Goal: Book appointment/travel/reservation

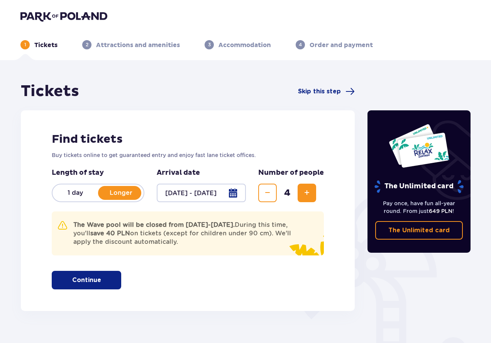
click at [91, 278] on p "Continue" at bounding box center [86, 280] width 29 height 8
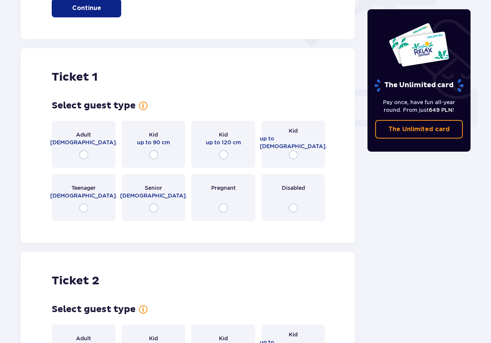
scroll to position [311, 0]
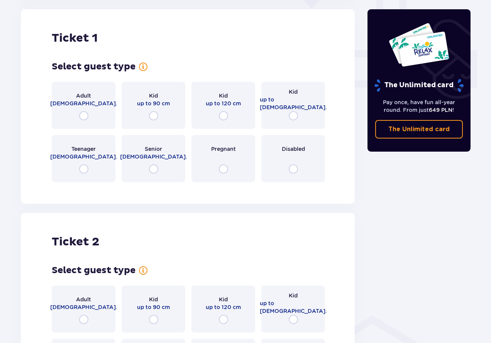
click at [84, 116] on input "radio" at bounding box center [83, 115] width 9 height 9
radio input "true"
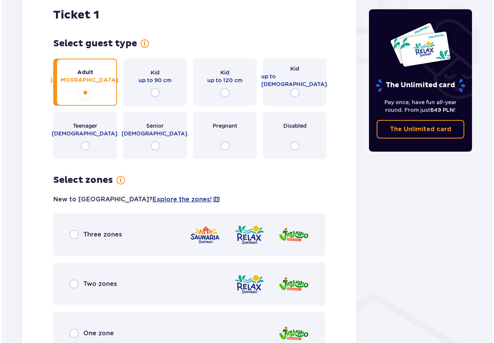
scroll to position [422, 0]
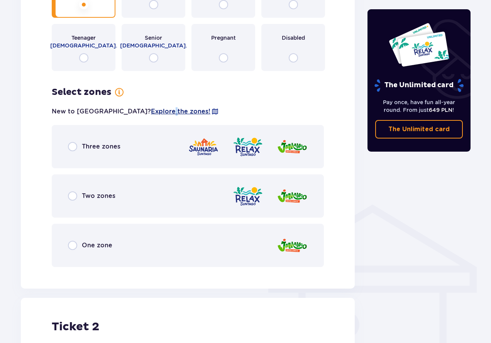
drag, startPoint x: 136, startPoint y: 110, endPoint x: 131, endPoint y: 110, distance: 5.0
click at [151, 110] on span "Explore the zones!" at bounding box center [180, 111] width 59 height 8
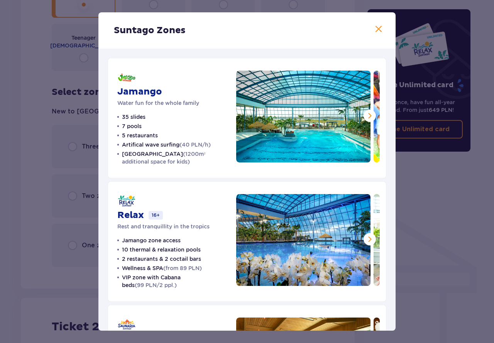
click at [374, 28] on span at bounding box center [378, 29] width 9 height 9
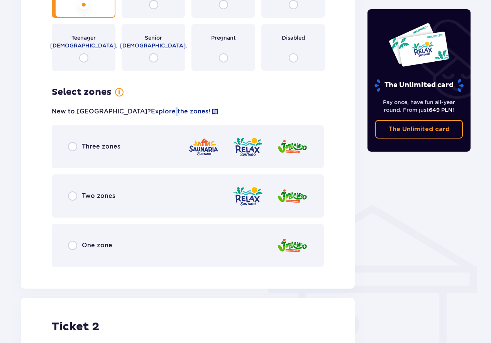
click at [75, 247] on input "radio" at bounding box center [72, 245] width 9 height 9
radio input "true"
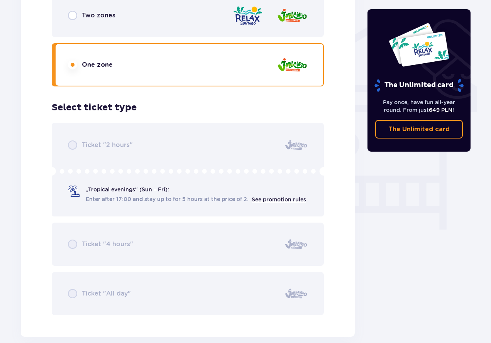
scroll to position [593, 0]
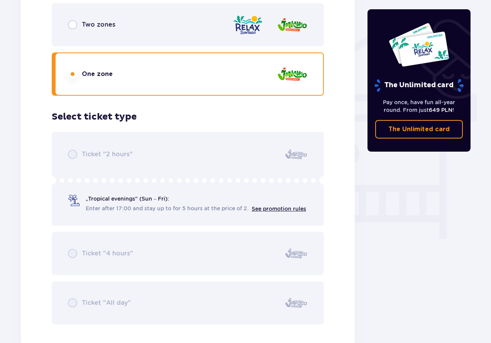
click at [71, 304] on div "Ticket "2 hours" „Tropical evenings" (Sun – Fri): Enter after 17:00 and stay up…" at bounding box center [188, 228] width 272 height 192
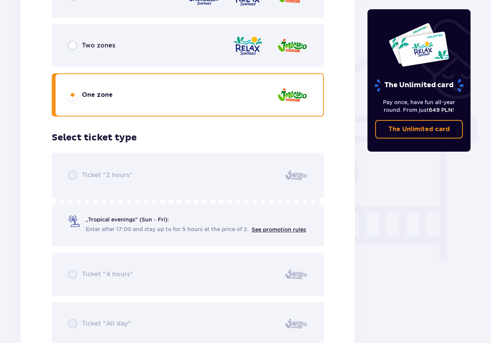
scroll to position [555, 0]
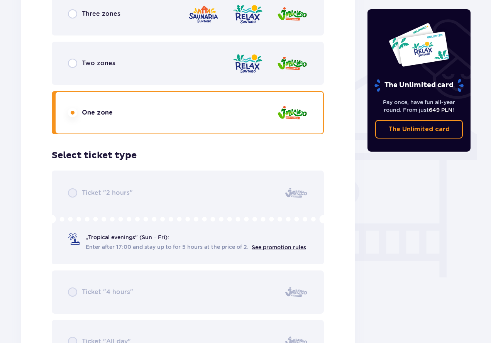
click at [248, 237] on div "Ticket "2 hours" „Tropical evenings" (Sun – Fri): Enter after 17:00 and stay up…" at bounding box center [188, 266] width 272 height 192
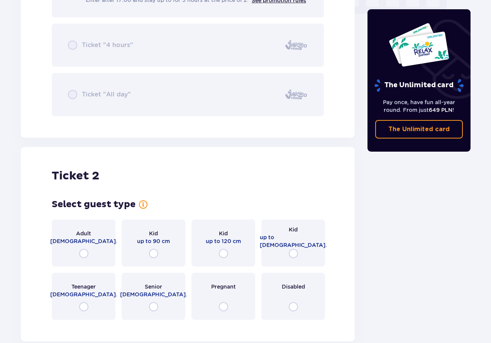
scroll to position [902, 0]
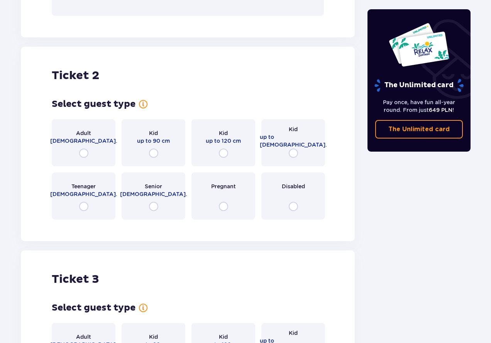
click at [84, 155] on input "radio" at bounding box center [83, 152] width 9 height 9
radio input "true"
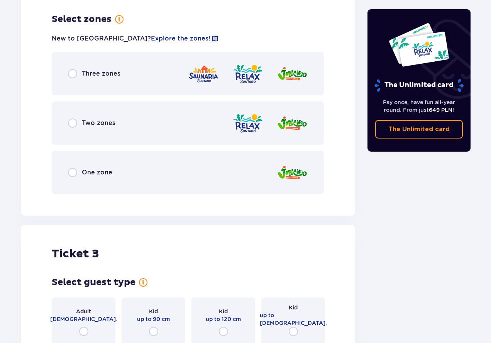
scroll to position [1127, 0]
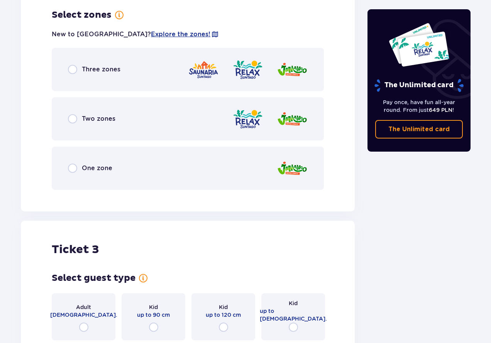
drag, startPoint x: 73, startPoint y: 168, endPoint x: 75, endPoint y: 174, distance: 6.6
click at [72, 168] on input "radio" at bounding box center [72, 168] width 9 height 9
radio input "true"
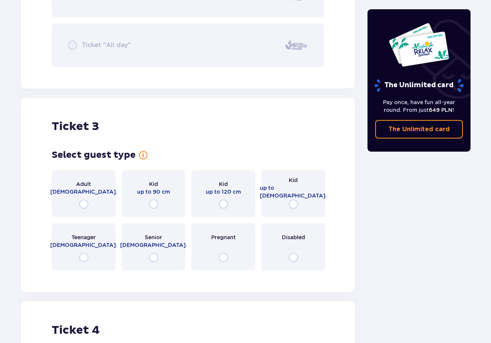
scroll to position [1516, 0]
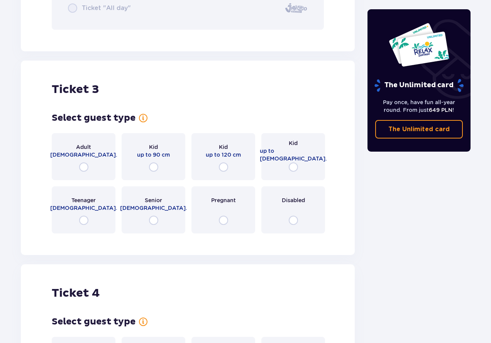
click at [155, 168] on input "radio" at bounding box center [153, 166] width 9 height 9
radio input "true"
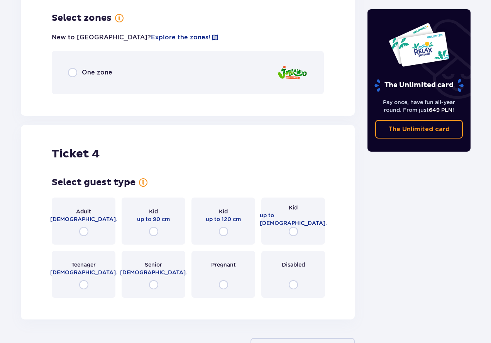
scroll to position [1756, 0]
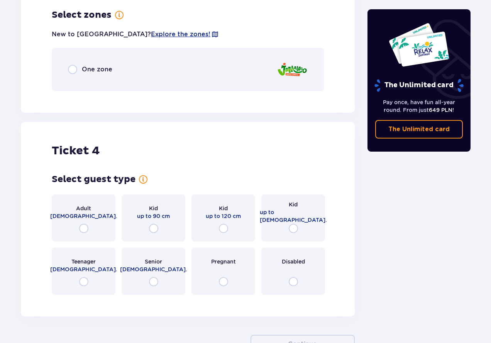
drag, startPoint x: 70, startPoint y: 71, endPoint x: 71, endPoint y: 75, distance: 4.3
click at [70, 71] on input "radio" at bounding box center [72, 69] width 9 height 9
radio input "true"
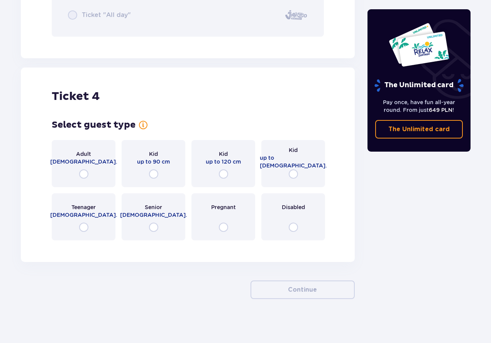
scroll to position [2041, 0]
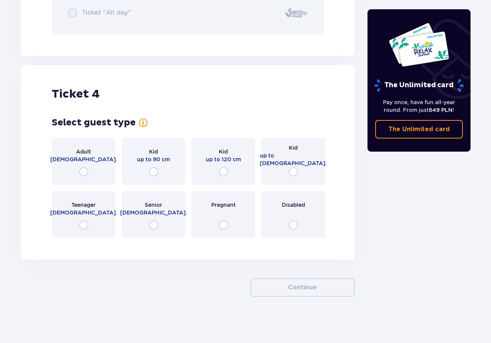
click at [294, 173] on input "radio" at bounding box center [292, 171] width 9 height 9
radio input "true"
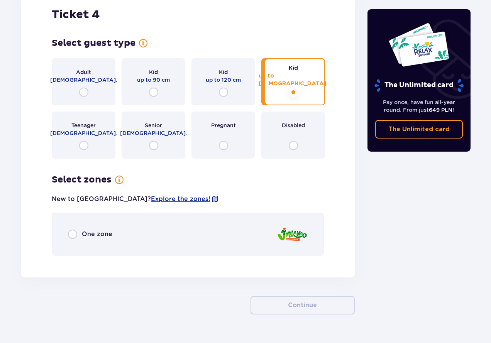
scroll to position [2138, 0]
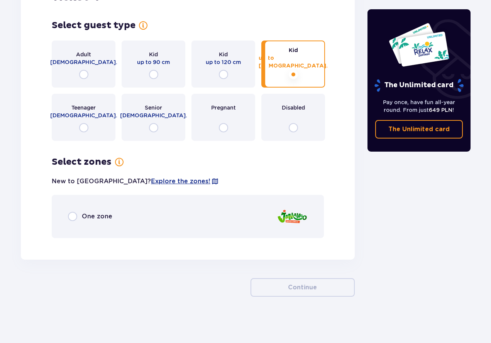
click at [74, 219] on input "radio" at bounding box center [72, 216] width 9 height 9
radio input "true"
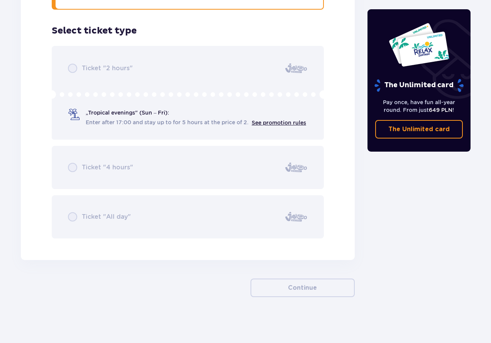
scroll to position [2367, 0]
click at [278, 126] on div "Ticket "2 hours" „Tropical evenings" (Sun – Fri): Enter after 17:00 and stay up…" at bounding box center [188, 142] width 272 height 192
click at [123, 32] on h3 "Select ticket type for ticket number 4" at bounding box center [94, 31] width 85 height 12
click at [102, 69] on div "Ticket "2 hours" „Tropical evenings" (Sun – Fri): Enter after 17:00 and stay up…" at bounding box center [188, 142] width 272 height 192
click at [71, 66] on div "Ticket "2 hours" „Tropical evenings" (Sun – Fri): Enter after 17:00 and stay up…" at bounding box center [188, 142] width 272 height 192
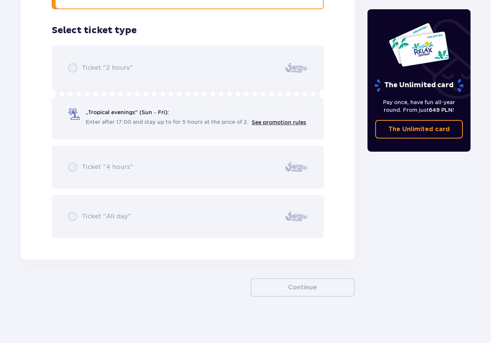
click at [71, 66] on div "Ticket "2 hours" „Tropical evenings" (Sun – Fri): Enter after 17:00 and stay up…" at bounding box center [188, 142] width 272 height 192
drag, startPoint x: 71, startPoint y: 66, endPoint x: 71, endPoint y: 70, distance: 4.6
click at [71, 69] on div "Ticket "2 hours" „Tropical evenings" (Sun – Fri): Enter after 17:00 and stay up…" at bounding box center [188, 142] width 272 height 192
drag, startPoint x: 73, startPoint y: 165, endPoint x: 77, endPoint y: 201, distance: 36.0
click at [73, 167] on div "Ticket "2 hours" „Tropical evenings" (Sun – Fri): Enter after 17:00 and stay up…" at bounding box center [188, 142] width 272 height 192
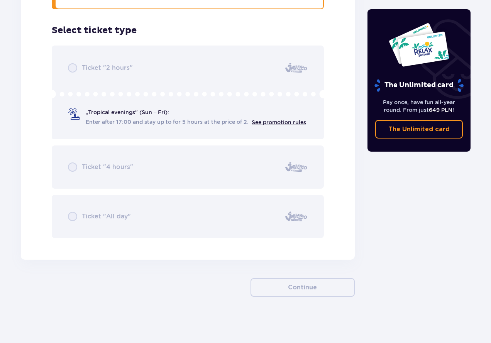
drag, startPoint x: 74, startPoint y: 217, endPoint x: 88, endPoint y: 218, distance: 13.5
click at [74, 217] on div "Ticket "2 hours" „Tropical evenings" (Sun – Fri): Enter after 17:00 and stay up…" at bounding box center [188, 142] width 272 height 192
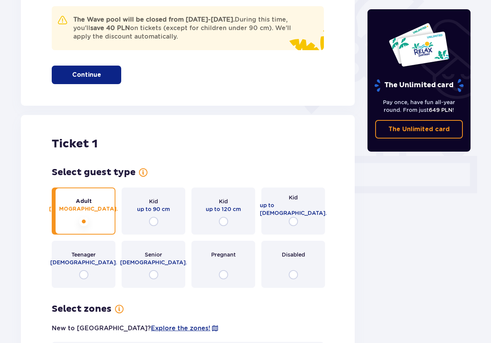
scroll to position [53, 0]
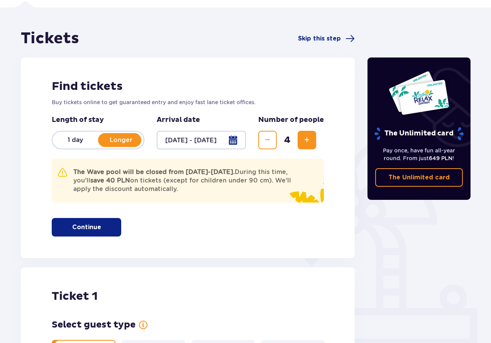
click at [94, 227] on button "Continue" at bounding box center [86, 227] width 69 height 19
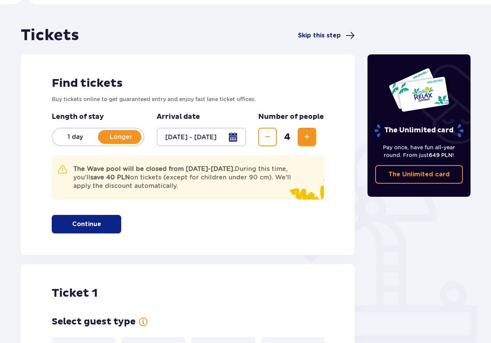
scroll to position [0, 0]
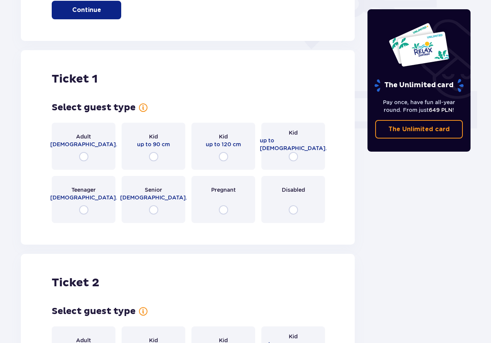
click at [85, 160] on input "radio" at bounding box center [83, 156] width 9 height 9
radio input "true"
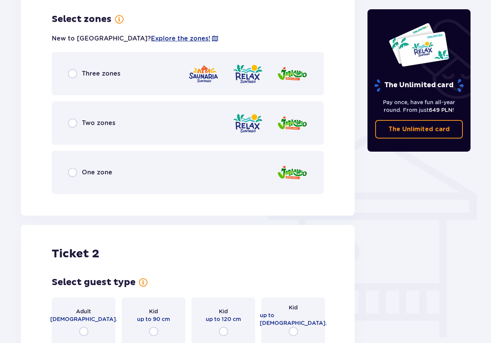
scroll to position [499, 0]
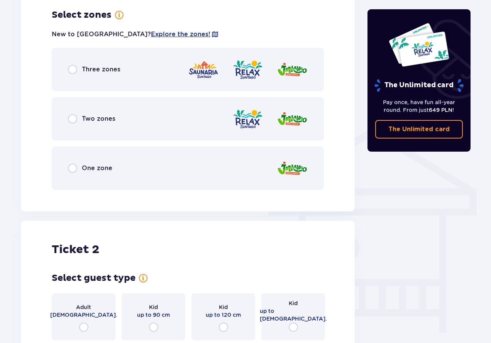
click at [71, 170] on input "radio" at bounding box center [72, 168] width 9 height 9
radio input "true"
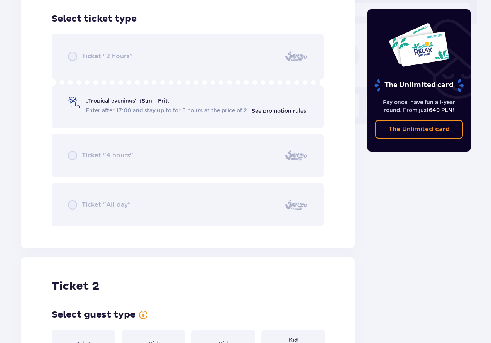
scroll to position [695, 0]
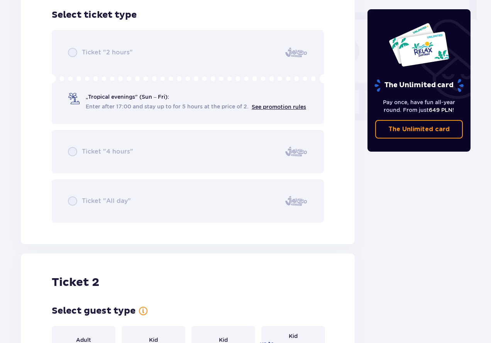
click at [105, 199] on div "Ticket "2 hours" „Tropical evenings" (Sun – Fri): Enter after 17:00 and stay up…" at bounding box center [188, 126] width 272 height 192
click at [106, 198] on div "Ticket "2 hours" „Tropical evenings" (Sun – Fri): Enter after 17:00 and stay up…" at bounding box center [188, 126] width 272 height 192
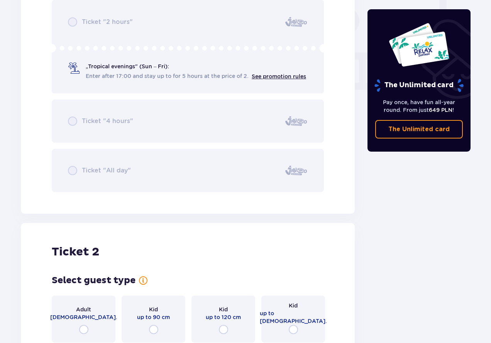
scroll to position [849, 0]
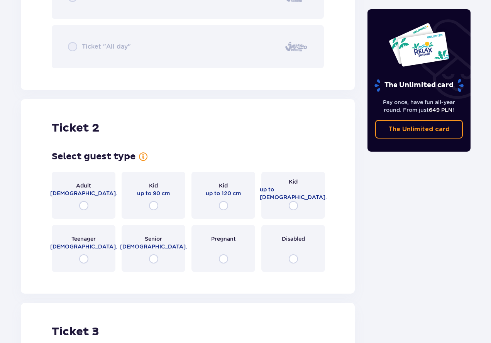
click at [81, 204] on input "radio" at bounding box center [83, 205] width 9 height 9
radio input "true"
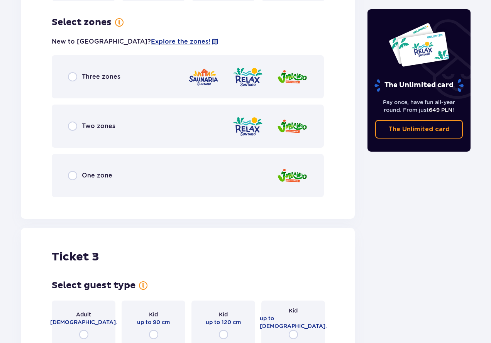
scroll to position [1127, 0]
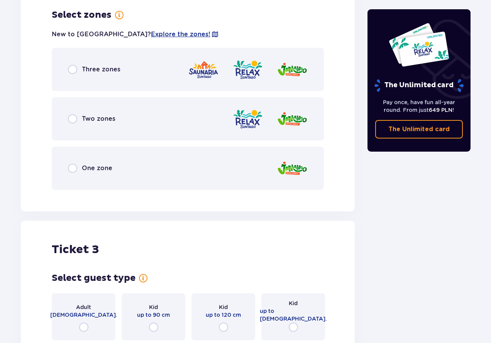
click at [75, 167] on input "radio" at bounding box center [72, 168] width 9 height 9
radio input "true"
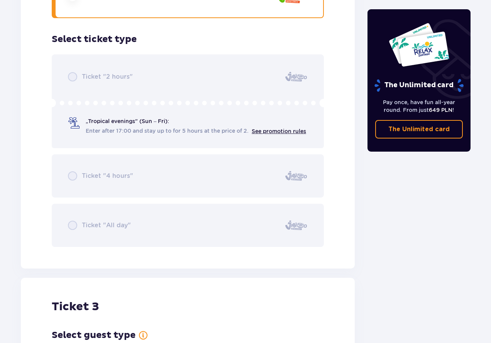
scroll to position [1323, 0]
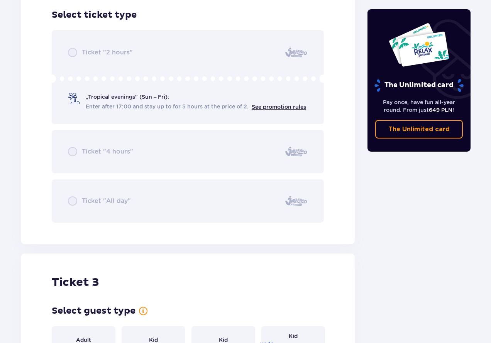
click at [293, 107] on div "Ticket "2 hours" „Tropical evenings" (Sun – Fri): Enter after 17:00 and stay up…" at bounding box center [188, 126] width 272 height 192
click at [292, 109] on div "Ticket "2 hours" „Tropical evenings" (Sun – Fri): Enter after 17:00 and stay up…" at bounding box center [188, 126] width 272 height 192
click at [154, 95] on div "Ticket "2 hours" „Tropical evenings" (Sun – Fri): Enter after 17:00 and stay up…" at bounding box center [188, 126] width 272 height 192
click at [125, 95] on div "Ticket "2 hours" „Tropical evenings" (Sun – Fri): Enter after 17:00 and stay up…" at bounding box center [188, 126] width 272 height 192
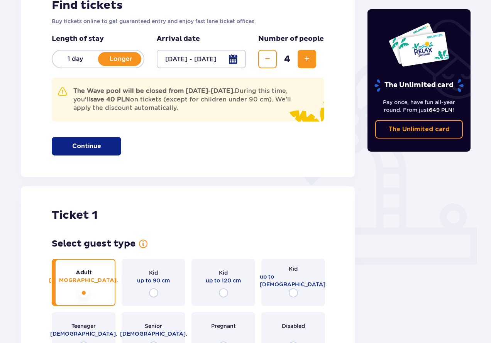
scroll to position [0, 0]
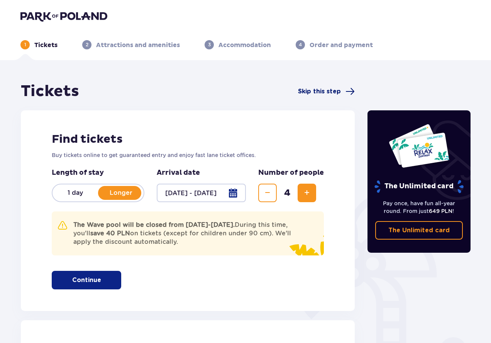
click at [310, 93] on span "Skip this step" at bounding box center [319, 91] width 43 height 8
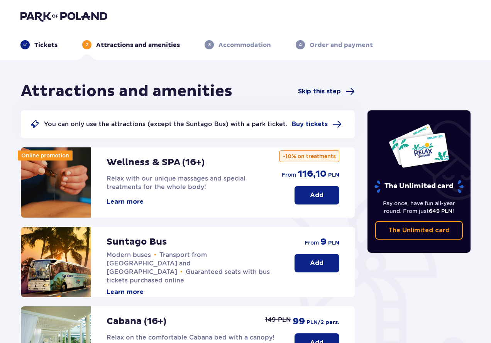
click at [318, 90] on span "Skip this step" at bounding box center [319, 91] width 43 height 8
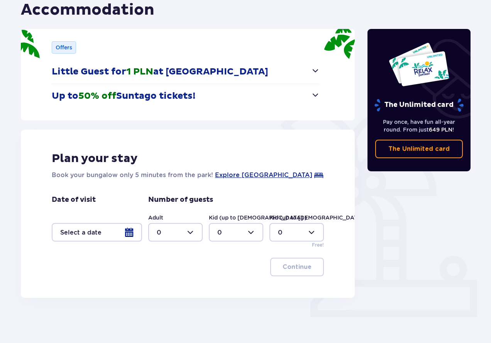
scroll to position [83, 0]
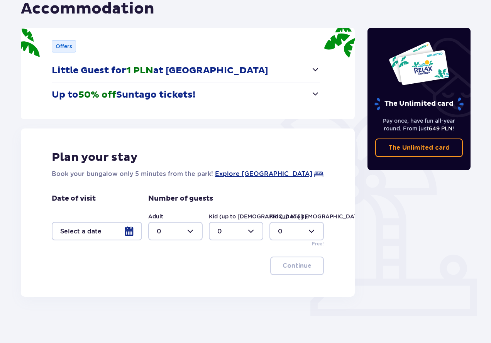
click at [131, 229] on div at bounding box center [97, 231] width 90 height 19
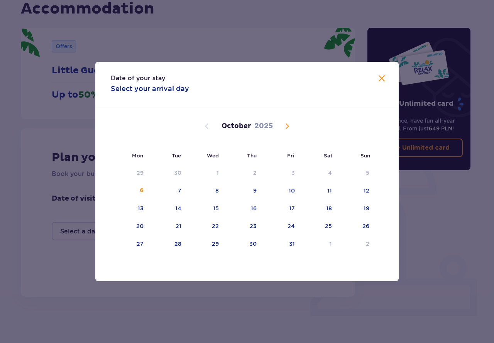
click at [288, 125] on span "Next month" at bounding box center [286, 125] width 9 height 9
click at [332, 208] on div "15" at bounding box center [317, 208] width 37 height 17
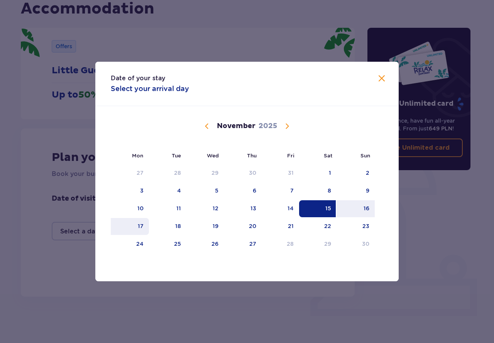
click at [139, 224] on div "17" at bounding box center [141, 226] width 6 height 8
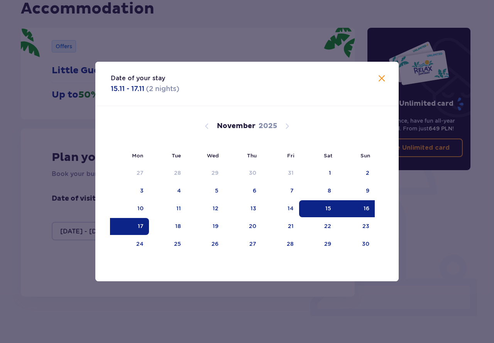
type input "[DATE] - [DATE]"
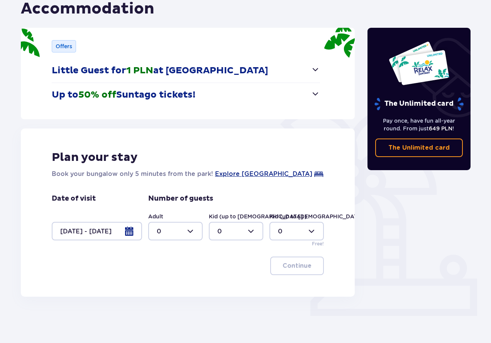
click at [189, 233] on div at bounding box center [175, 231] width 54 height 19
click at [172, 282] on span "2" at bounding box center [175, 287] width 53 height 16
type input "2"
click at [254, 231] on div at bounding box center [236, 231] width 54 height 19
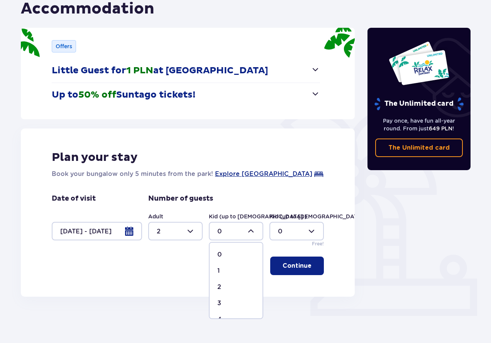
click at [227, 270] on div "1" at bounding box center [235, 270] width 37 height 8
type input "1"
click at [312, 233] on div at bounding box center [296, 231] width 54 height 19
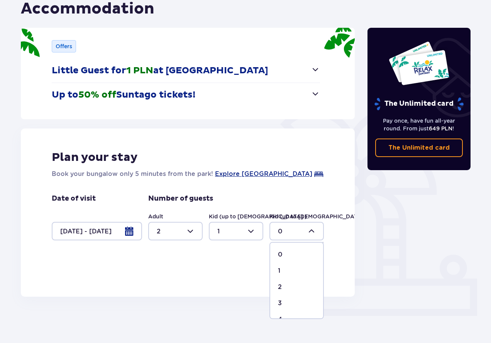
click at [282, 268] on div "1" at bounding box center [296, 270] width 37 height 8
type input "1"
click at [292, 267] on p "Continue" at bounding box center [296, 265] width 29 height 8
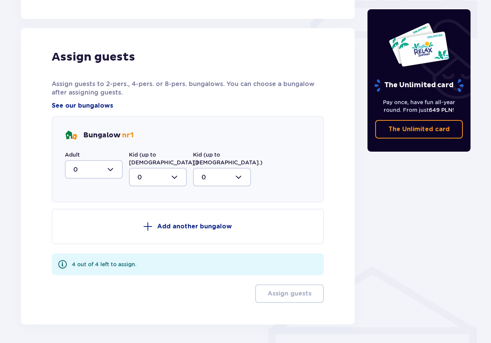
scroll to position [379, 0]
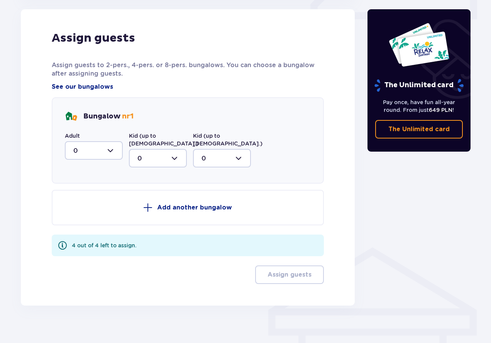
click at [111, 147] on div at bounding box center [94, 150] width 58 height 19
click at [89, 207] on div "2" at bounding box center [93, 206] width 41 height 8
type input "2"
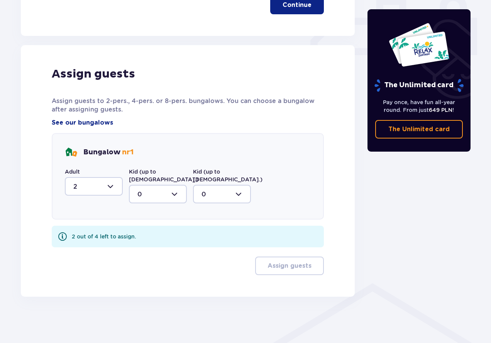
scroll to position [336, 0]
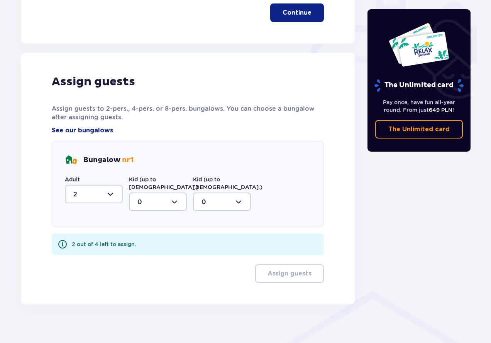
click at [176, 194] on div at bounding box center [158, 201] width 58 height 19
drag, startPoint x: 157, startPoint y: 234, endPoint x: 202, endPoint y: 211, distance: 50.4
click at [156, 237] on div "1" at bounding box center [157, 241] width 41 height 8
type input "1"
click at [240, 195] on div at bounding box center [222, 201] width 58 height 19
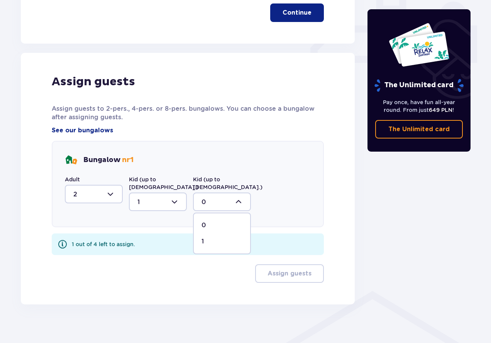
click at [215, 237] on div "1" at bounding box center [221, 241] width 41 height 8
type input "1"
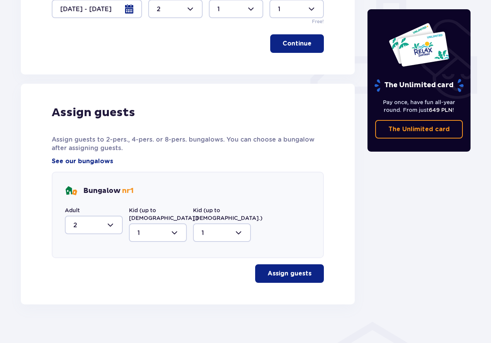
click at [293, 269] on p "Assign guests" at bounding box center [289, 273] width 44 height 8
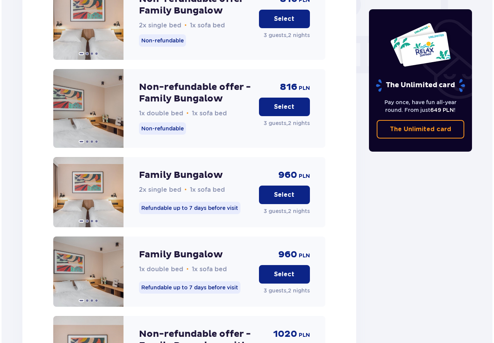
scroll to position [756, 0]
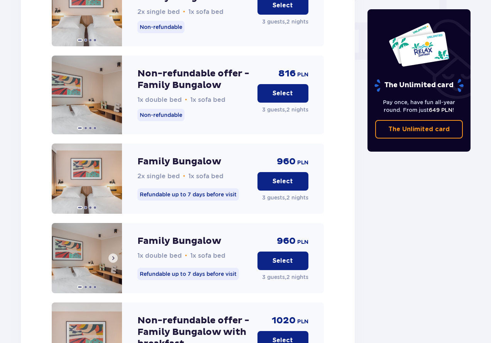
click at [112, 255] on span at bounding box center [113, 258] width 6 height 6
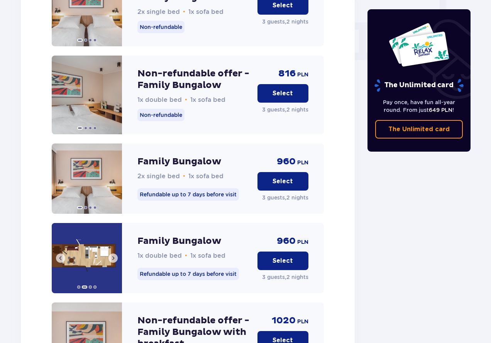
click at [112, 255] on span at bounding box center [113, 258] width 6 height 6
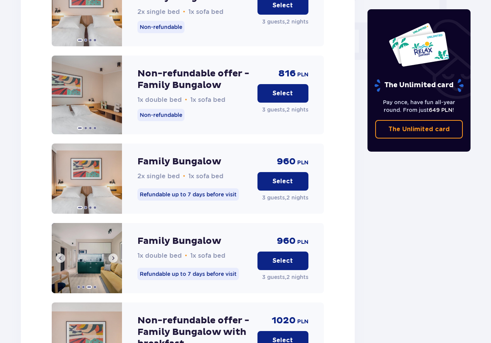
click at [112, 255] on span at bounding box center [113, 258] width 6 height 6
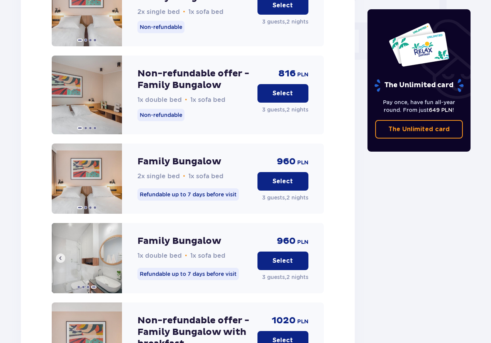
click at [112, 251] on img at bounding box center [87, 258] width 70 height 70
